Goal: Complete application form: Complete application form

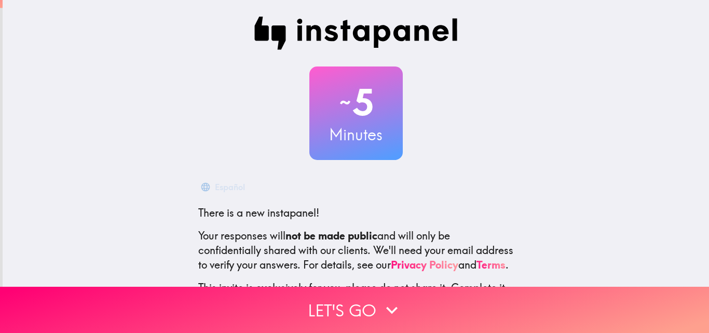
scroll to position [99, 0]
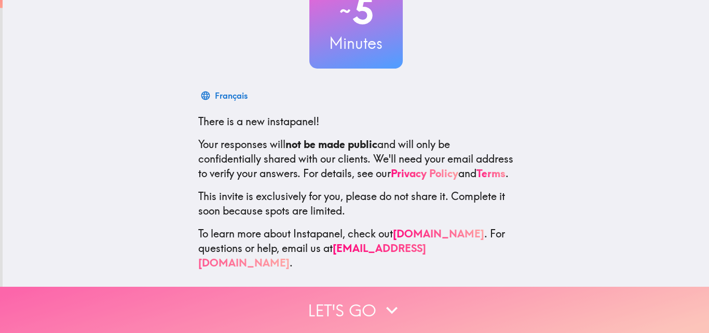
click at [427, 300] on button "Let's go" at bounding box center [354, 310] width 709 height 46
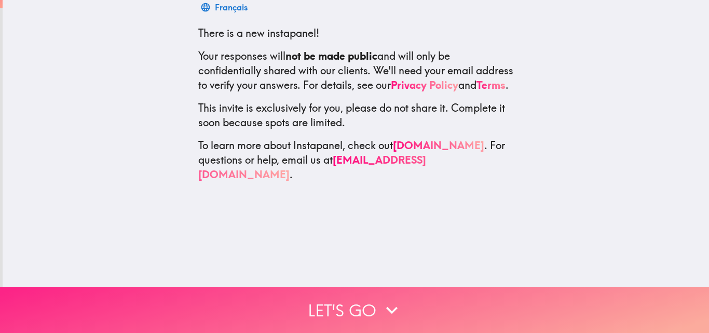
scroll to position [0, 0]
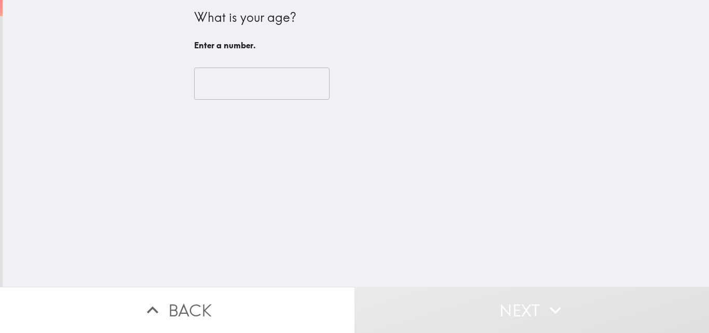
click at [248, 82] on input "number" at bounding box center [262, 83] width 136 height 32
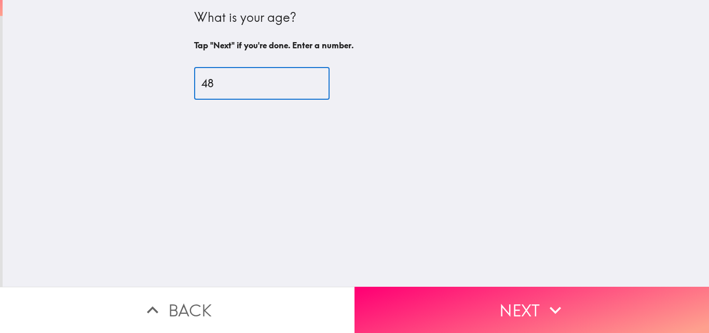
type input "48"
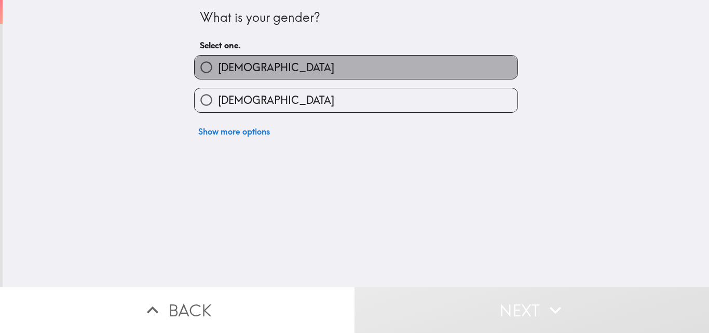
click at [259, 66] on label "[DEMOGRAPHIC_DATA]" at bounding box center [356, 67] width 323 height 23
click at [218, 66] on input "[DEMOGRAPHIC_DATA]" at bounding box center [206, 67] width 23 height 23
radio input "true"
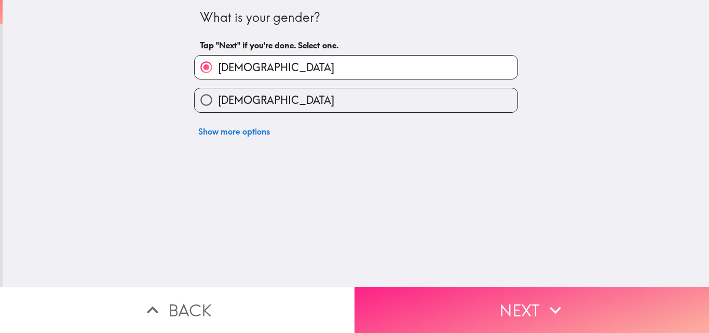
click at [438, 299] on button "Next" at bounding box center [532, 310] width 355 height 46
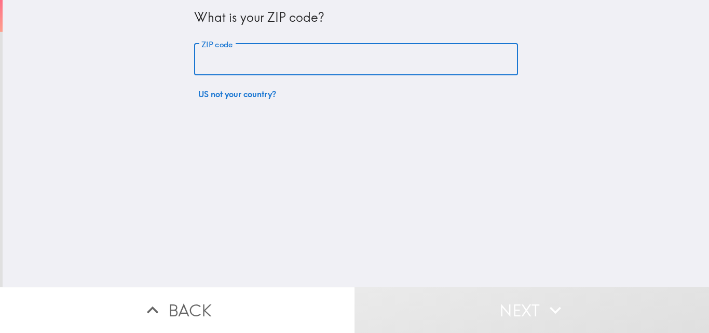
click at [259, 56] on input "ZIP code" at bounding box center [356, 60] width 324 height 32
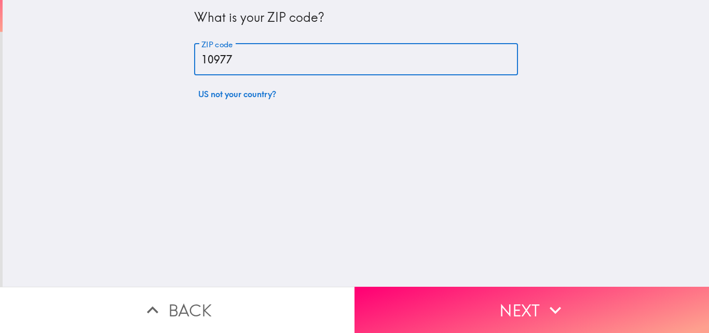
type input "10977"
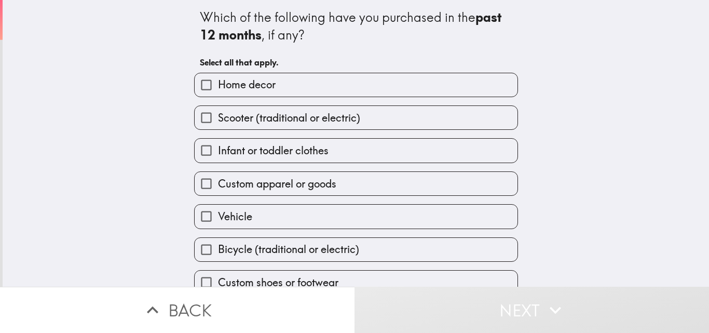
click at [270, 80] on label "Home decor" at bounding box center [356, 84] width 323 height 23
click at [218, 80] on input "Home decor" at bounding box center [206, 84] width 23 height 23
checkbox input "true"
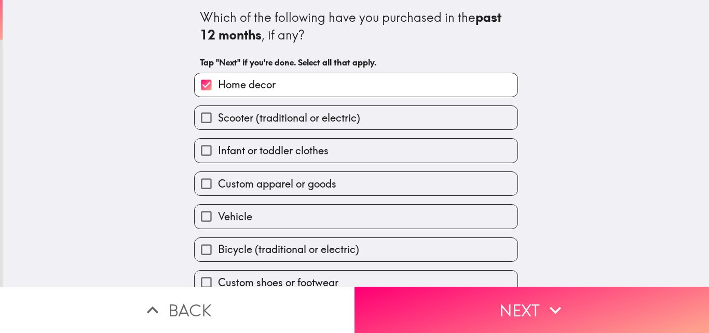
click at [285, 112] on span "Scooter (traditional or electric)" at bounding box center [289, 118] width 142 height 15
click at [218, 112] on input "Scooter (traditional or electric)" at bounding box center [206, 117] width 23 height 23
checkbox input "true"
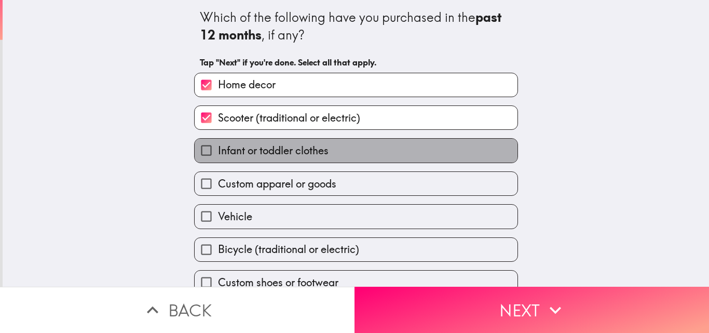
click at [297, 142] on label "Infant or toddler clothes" at bounding box center [356, 150] width 323 height 23
click at [218, 142] on input "Infant or toddler clothes" at bounding box center [206, 150] width 23 height 23
checkbox input "true"
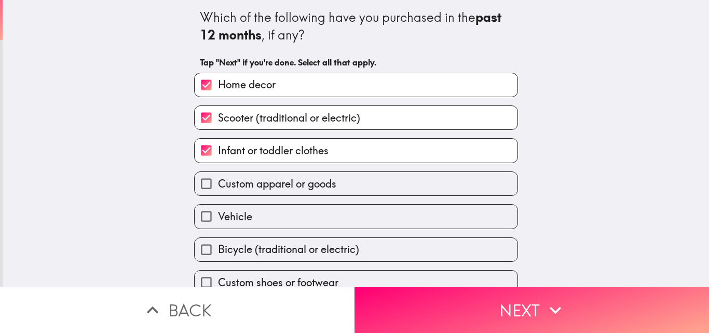
click at [308, 179] on span "Custom apparel or goods" at bounding box center [277, 184] width 118 height 15
click at [218, 179] on input "Custom apparel or goods" at bounding box center [206, 183] width 23 height 23
checkbox input "true"
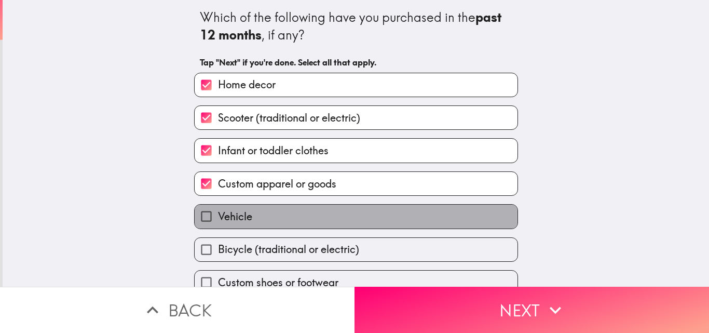
click at [308, 212] on label "Vehicle" at bounding box center [356, 216] width 323 height 23
click at [218, 212] on input "Vehicle" at bounding box center [206, 216] width 23 height 23
checkbox input "true"
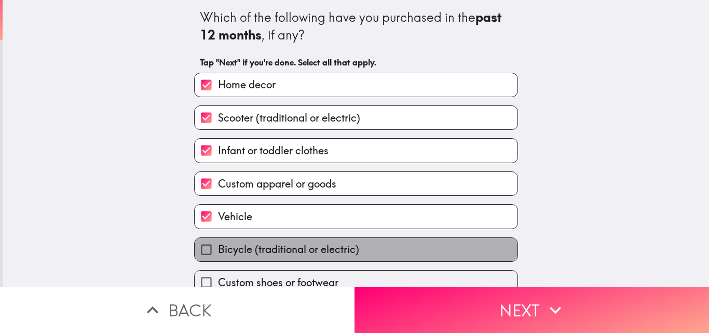
click at [308, 247] on span "Bicycle (traditional or electric)" at bounding box center [288, 249] width 141 height 15
click at [218, 247] on input "Bicycle (traditional or electric)" at bounding box center [206, 249] width 23 height 23
checkbox input "true"
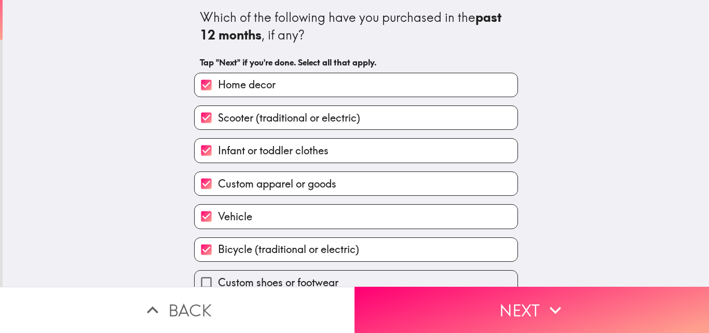
scroll to position [49, 0]
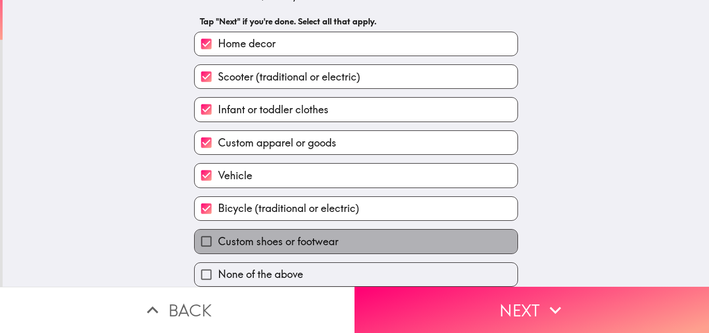
drag, startPoint x: 274, startPoint y: 240, endPoint x: 279, endPoint y: 241, distance: 5.3
click at [274, 240] on span "Custom shoes or footwear" at bounding box center [278, 241] width 120 height 15
click at [218, 240] on input "Custom shoes or footwear" at bounding box center [206, 240] width 23 height 23
checkbox input "true"
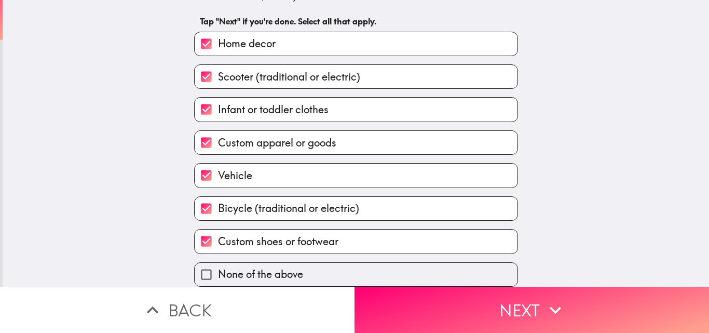
click at [420, 300] on button "Next" at bounding box center [532, 310] width 355 height 46
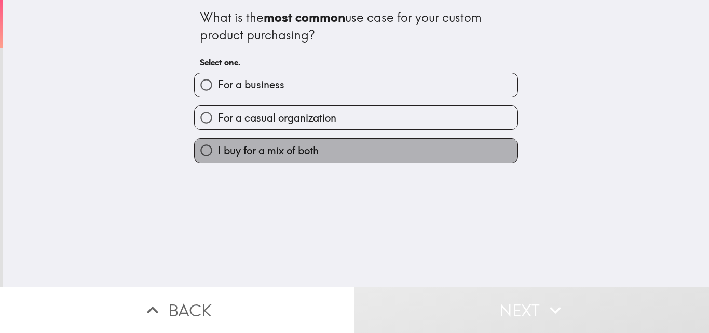
click at [268, 154] on span "I buy for a mix of both" at bounding box center [268, 150] width 101 height 15
click at [218, 154] on input "I buy for a mix of both" at bounding box center [206, 150] width 23 height 23
radio input "true"
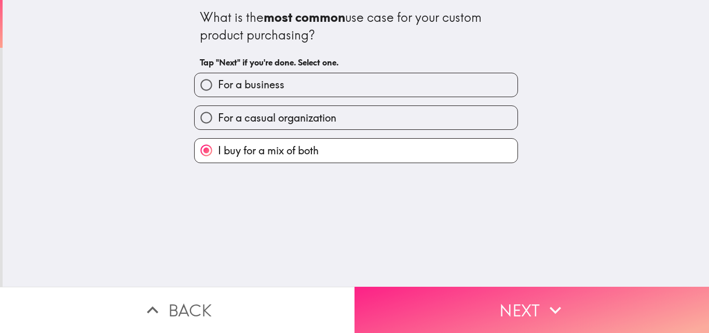
click at [395, 296] on button "Next" at bounding box center [532, 310] width 355 height 46
